Goal: Task Accomplishment & Management: Use online tool/utility

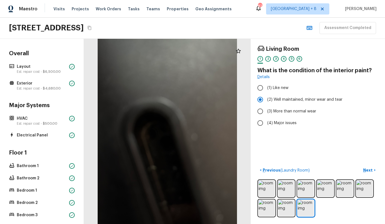
scroll to position [90, 0]
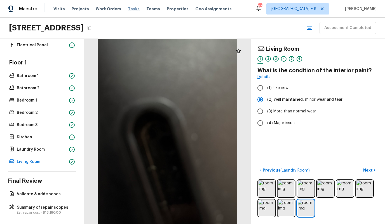
click at [128, 10] on span "Tasks" at bounding box center [134, 9] width 12 height 4
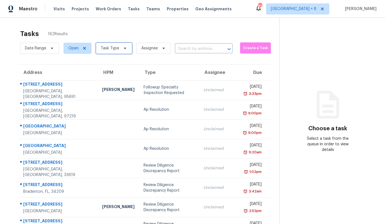
click at [108, 48] on span "Task Type" at bounding box center [110, 49] width 18 height 6
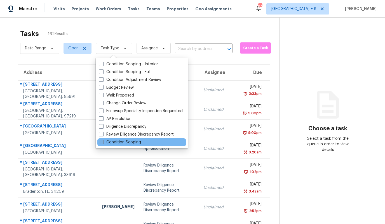
click at [108, 140] on label "Condition Scoping" at bounding box center [120, 143] width 42 height 6
click at [103, 140] on input "Condition Scoping" at bounding box center [101, 142] width 4 height 4
checkbox input "true"
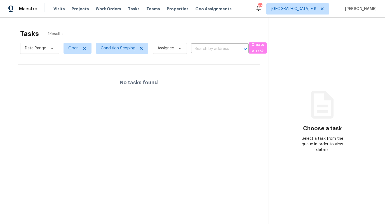
click at [121, 28] on div "Tasks 1 Results" at bounding box center [144, 34] width 248 height 15
click at [35, 50] on span "Date Range" at bounding box center [35, 49] width 21 height 6
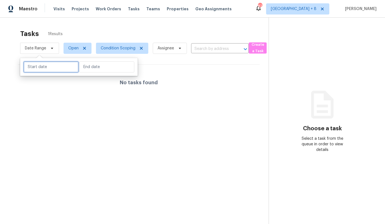
select select "7"
select select "2025"
select select "8"
select select "2025"
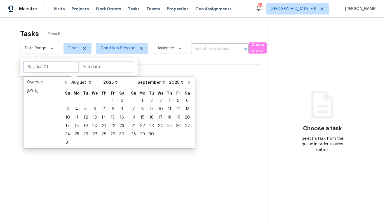
click at [33, 67] on input "text" at bounding box center [50, 66] width 55 height 11
click at [73, 124] on div "18" at bounding box center [76, 126] width 9 height 8
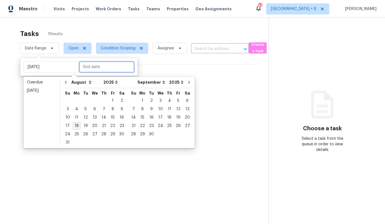
type input "[DATE]"
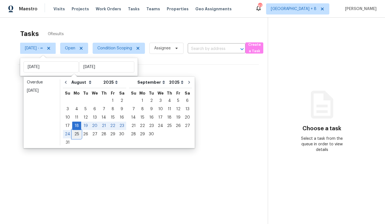
click at [75, 132] on div "25" at bounding box center [76, 135] width 9 height 8
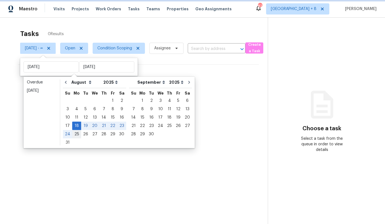
type input "[DATE]"
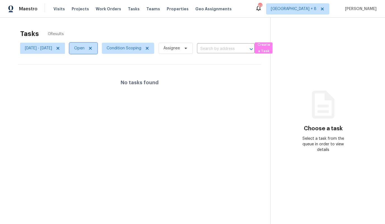
click at [84, 49] on span "Open" at bounding box center [79, 49] width 10 height 6
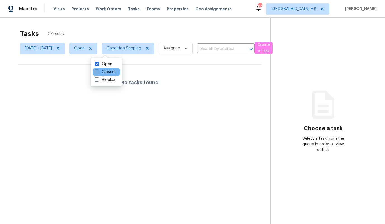
click at [103, 71] on label "Closed" at bounding box center [104, 72] width 20 height 6
click at [98, 71] on input "Closed" at bounding box center [96, 71] width 4 height 4
checkbox input "true"
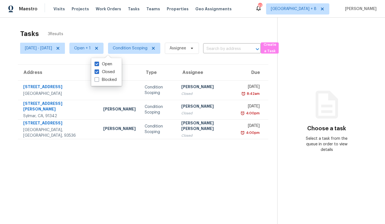
click at [66, 58] on section "Tasks 3 Results [DATE] - [DATE] Open + 1 Condition Scoping Assignee ​ Create a …" at bounding box center [143, 134] width 268 height 215
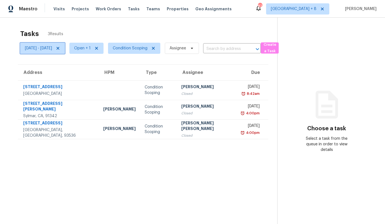
click at [52, 48] on span "[DATE] - [DATE]" at bounding box center [38, 49] width 27 height 6
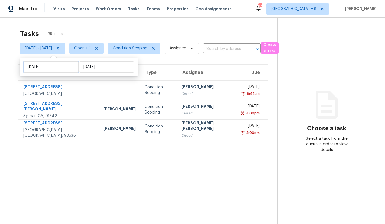
select select "7"
select select "2025"
select select "8"
select select "2025"
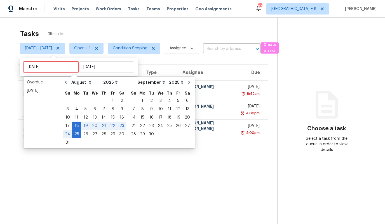
click at [51, 67] on input "[DATE]" at bounding box center [50, 66] width 55 height 11
type input "[DATE]"
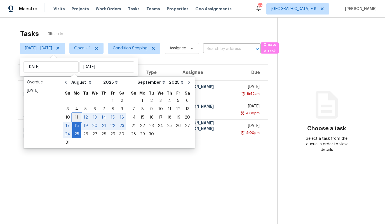
click at [75, 118] on div "11" at bounding box center [76, 118] width 9 height 8
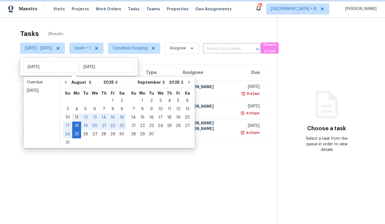
type input "[DATE]"
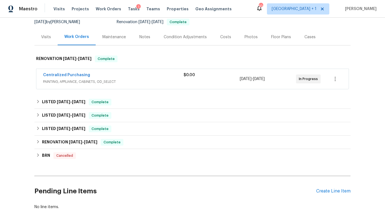
scroll to position [60, 0]
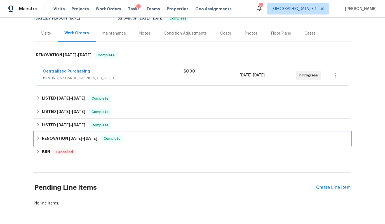
click at [55, 139] on h6 "RENOVATION 3/3/25 - 3/20/25" at bounding box center [69, 139] width 55 height 7
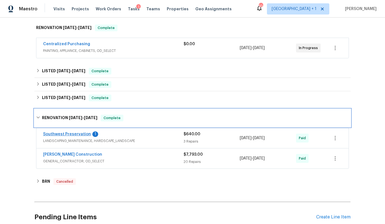
scroll to position [89, 0]
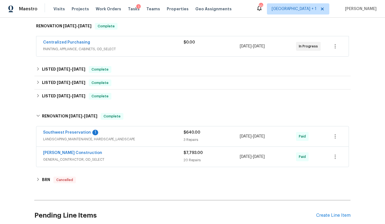
click at [56, 157] on span "GENERAL_CONTRACTOR, OD_SELECT" at bounding box center [113, 160] width 140 height 6
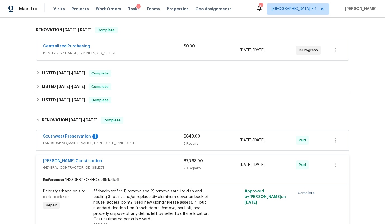
scroll to position [84, 0]
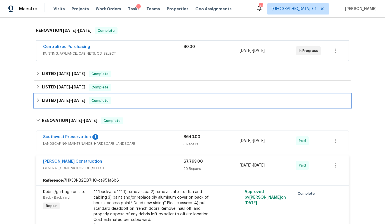
click at [68, 102] on span "3/14/25" at bounding box center [63, 101] width 13 height 4
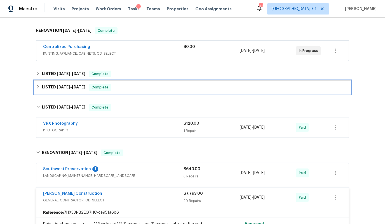
click at [68, 87] on span "5/23/25" at bounding box center [63, 87] width 13 height 4
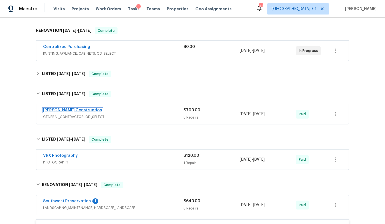
click at [67, 110] on link "Strasser Construction" at bounding box center [72, 110] width 59 height 4
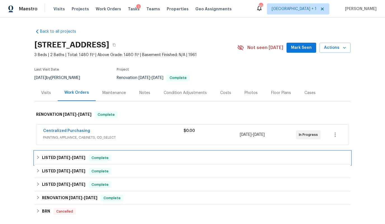
click at [50, 157] on h6 "LISTED 6/28/25 - 8/1/25" at bounding box center [63, 158] width 43 height 7
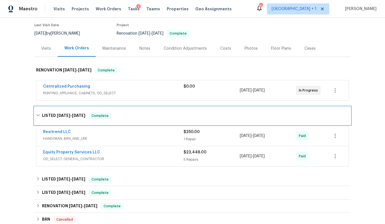
scroll to position [51, 0]
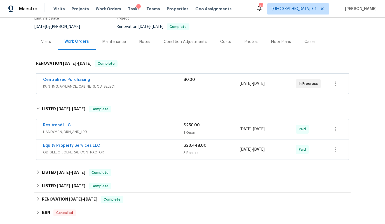
click at [85, 130] on span "HANDYMAN, BRN_AND_LRR" at bounding box center [113, 132] width 140 height 6
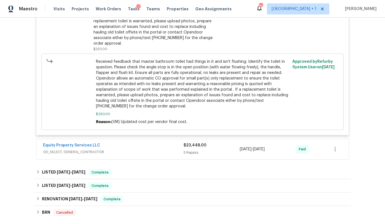
scroll to position [243, 0]
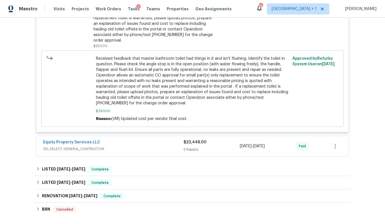
click at [123, 146] on span "OD_SELECT, GENERAL_CONTRACTOR" at bounding box center [113, 149] width 140 height 6
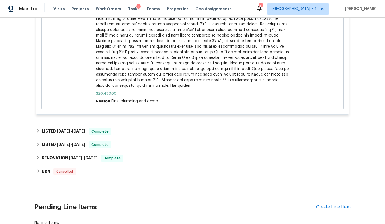
scroll to position [921, 0]
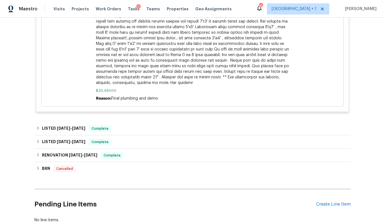
click at [213, 96] on div "Reason: Final plumbing and demo" at bounding box center [192, 99] width 193 height 6
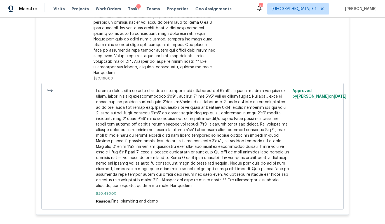
scroll to position [765, 0]
